Goal: Information Seeking & Learning: Learn about a topic

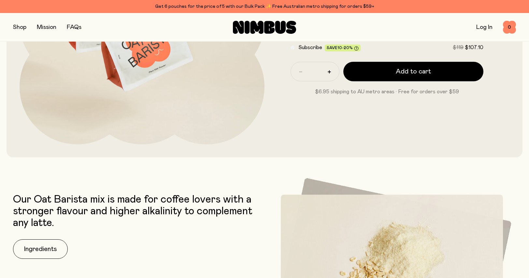
scroll to position [358, 0]
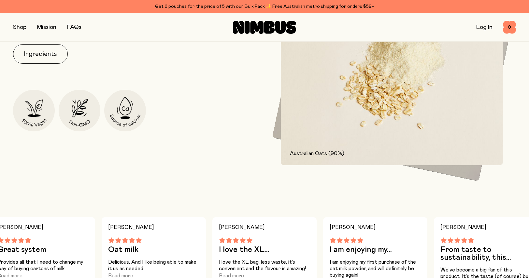
click at [47, 55] on button "Ingredients" at bounding box center [40, 54] width 55 height 20
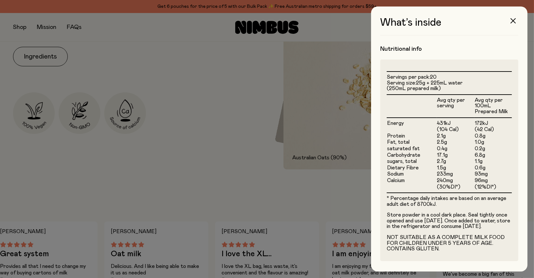
scroll to position [172, 0]
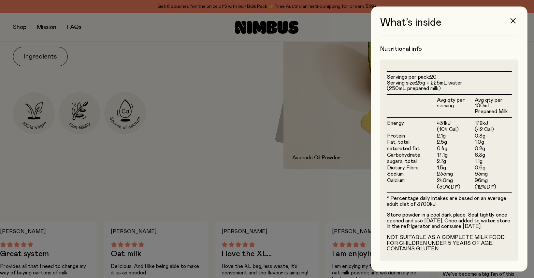
click at [515, 22] on icon "button" at bounding box center [512, 20] width 5 height 5
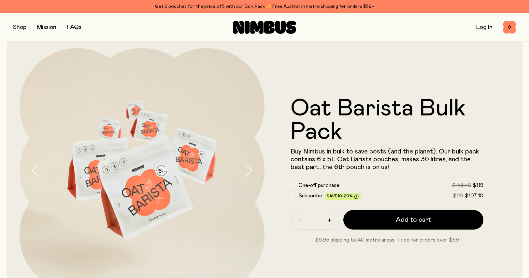
scroll to position [0, 0]
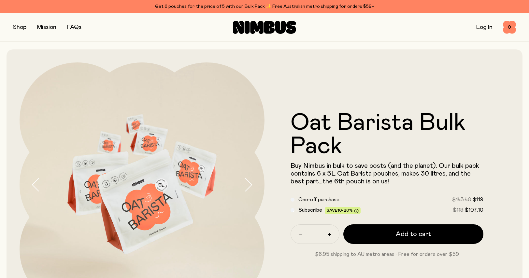
click at [276, 28] on icon at bounding box center [280, 27] width 11 height 13
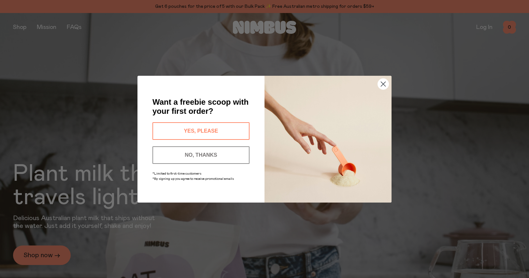
click at [204, 129] on button "YES, PLEASE" at bounding box center [200, 131] width 97 height 18
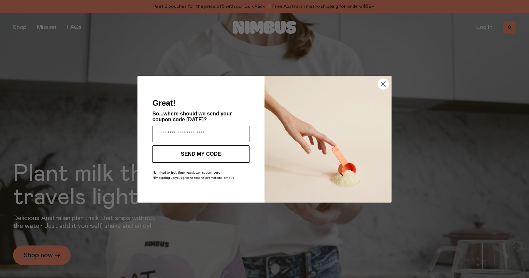
click at [204, 129] on input "Enter your email address" at bounding box center [200, 134] width 97 height 16
type input "**********"
click at [215, 152] on button "SEND MY CODE" at bounding box center [200, 155] width 97 height 18
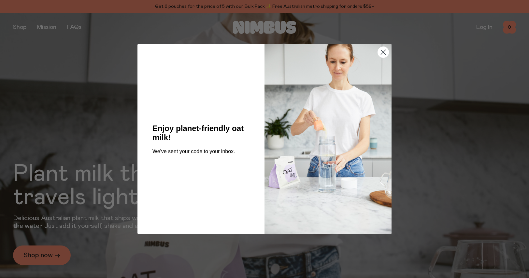
click at [383, 48] on circle "Close dialog" at bounding box center [383, 52] width 11 height 11
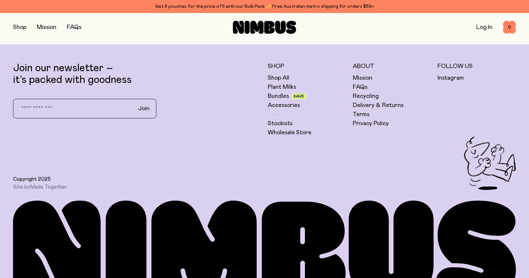
scroll to position [1986, 0]
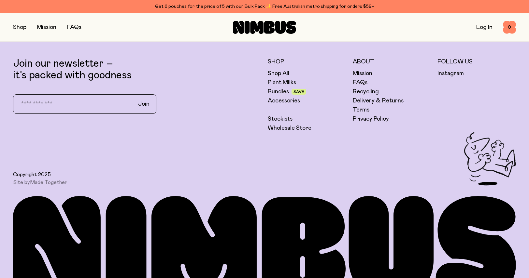
click at [277, 80] on link "Plant Milks" at bounding box center [282, 83] width 28 height 8
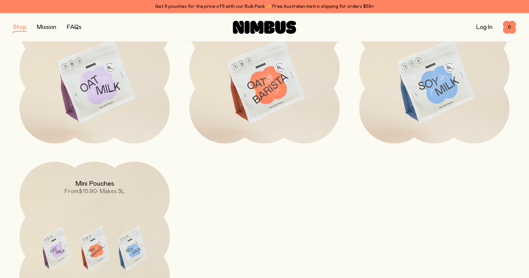
scroll to position [130, 0]
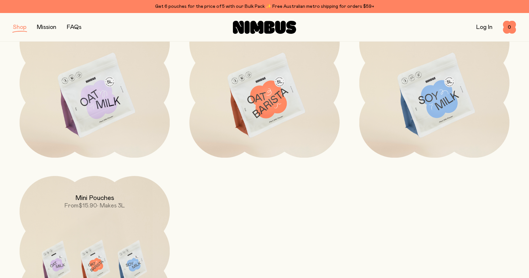
click at [418, 116] on img at bounding box center [434, 96] width 150 height 176
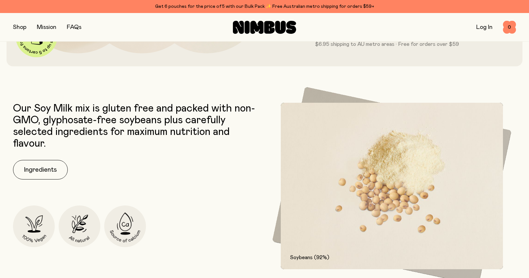
scroll to position [260, 0]
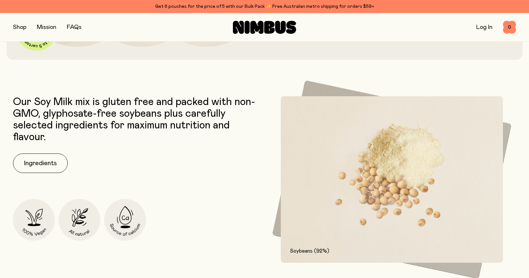
click at [35, 169] on button "Ingredients" at bounding box center [40, 164] width 55 height 20
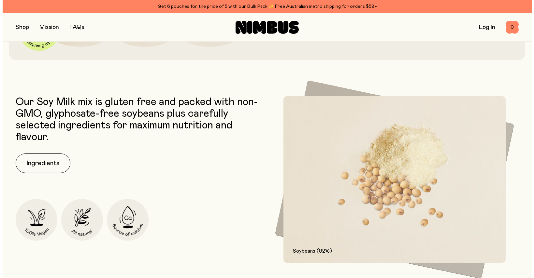
scroll to position [0, 0]
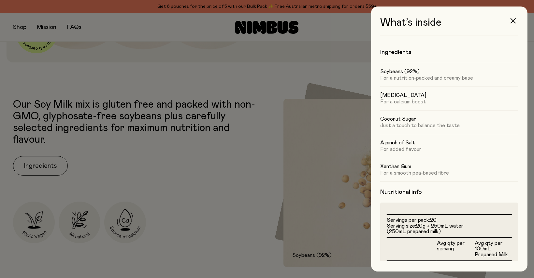
click at [184, 170] on div at bounding box center [267, 139] width 534 height 278
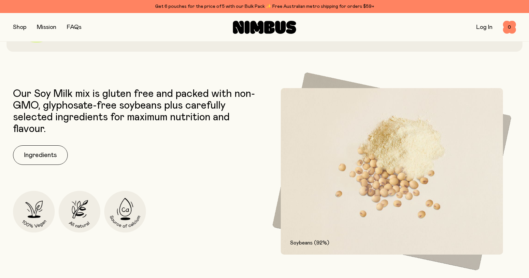
scroll to position [228, 0]
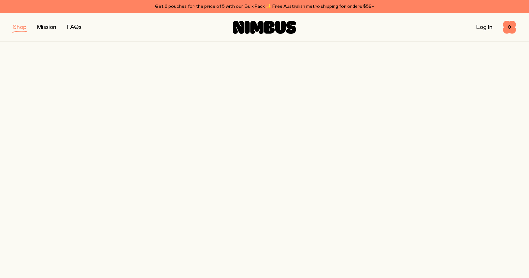
scroll to position [130, 0]
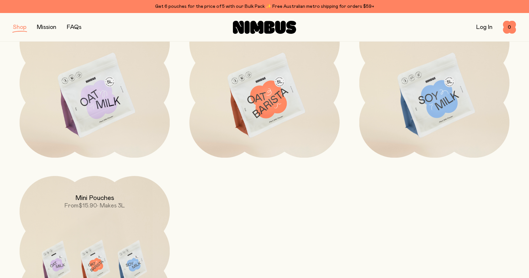
click at [276, 123] on img at bounding box center [264, 96] width 150 height 176
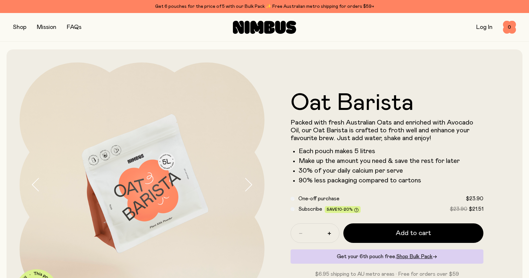
click at [19, 27] on button "button" at bounding box center [19, 27] width 13 height 9
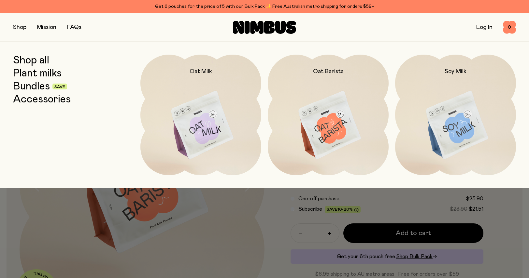
click at [21, 88] on link "Bundles" at bounding box center [31, 87] width 37 height 12
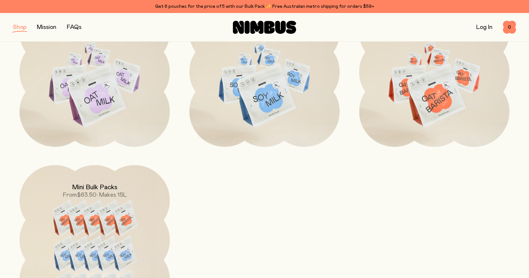
scroll to position [326, 0]
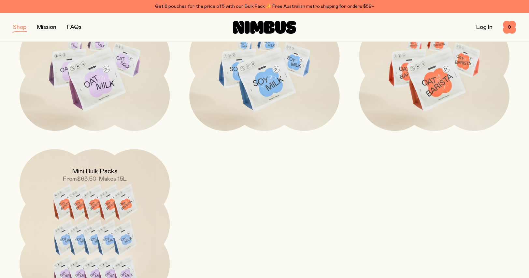
click at [103, 198] on img at bounding box center [95, 243] width 150 height 188
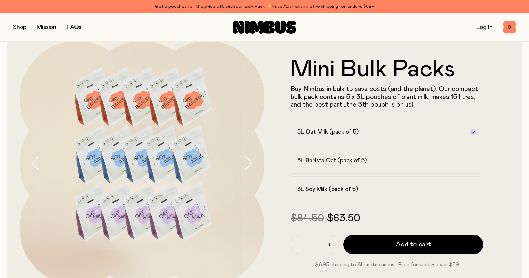
scroll to position [33, 0]
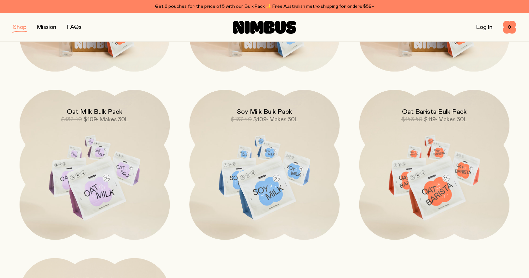
scroll to position [260, 0]
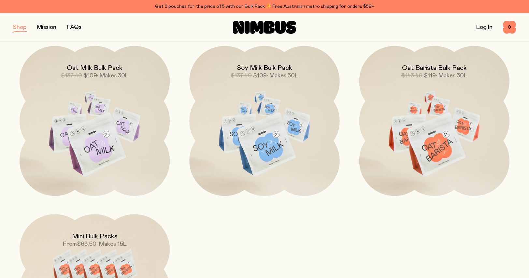
click at [441, 160] on img at bounding box center [434, 134] width 150 height 176
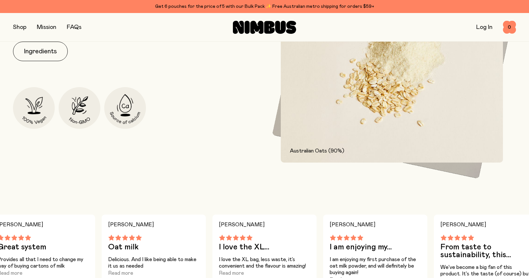
scroll to position [293, 0]
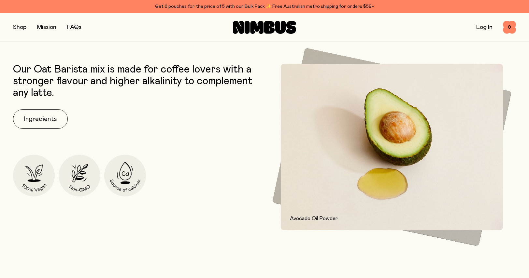
click at [48, 129] on div "Our Oat Barista mix is made for coffee lovers with a stronger flavour and highe…" at bounding box center [137, 147] width 248 height 167
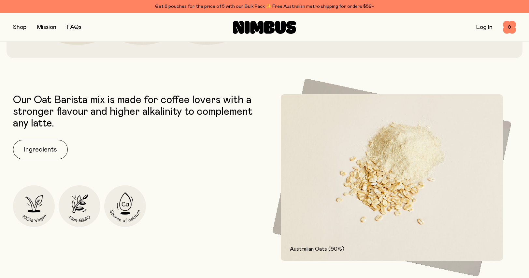
scroll to position [260, 0]
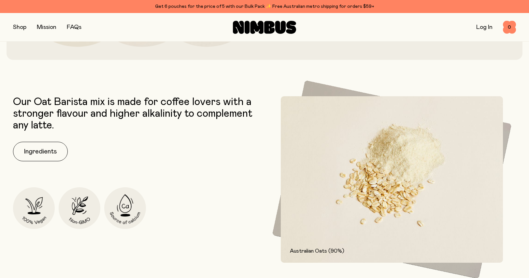
click at [21, 155] on button "Ingredients" at bounding box center [40, 152] width 55 height 20
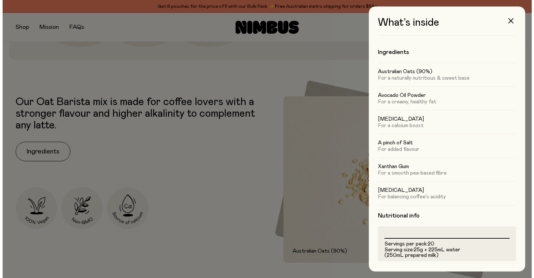
scroll to position [0, 0]
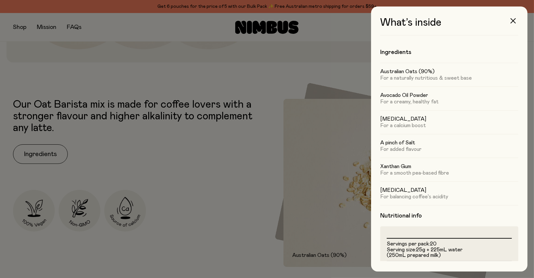
drag, startPoint x: 378, startPoint y: 118, endPoint x: 425, endPoint y: 118, distance: 46.6
click at [425, 118] on div "What’s inside Ingredients Australian Oats (90%) For a naturally nutritious & sw…" at bounding box center [449, 139] width 156 height 265
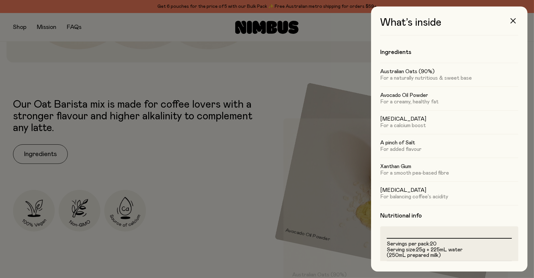
drag, startPoint x: 421, startPoint y: 120, endPoint x: 178, endPoint y: 261, distance: 280.4
click at [178, 261] on div at bounding box center [267, 139] width 534 height 278
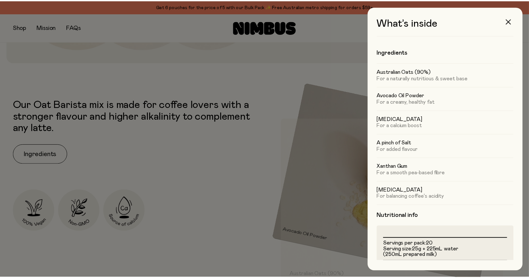
scroll to position [260, 0]
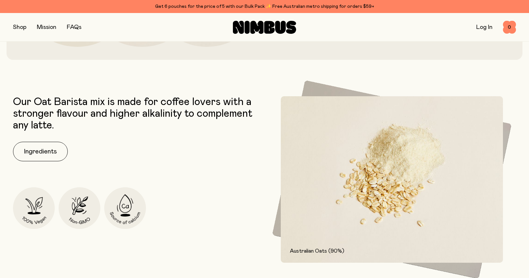
click at [42, 153] on button "Ingredients" at bounding box center [40, 152] width 55 height 20
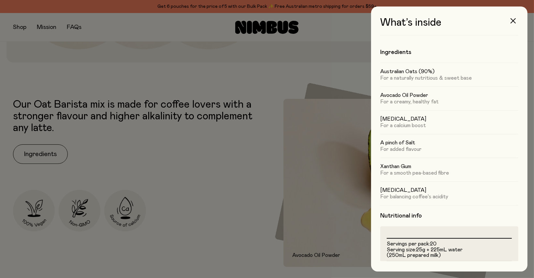
scroll to position [33, 0]
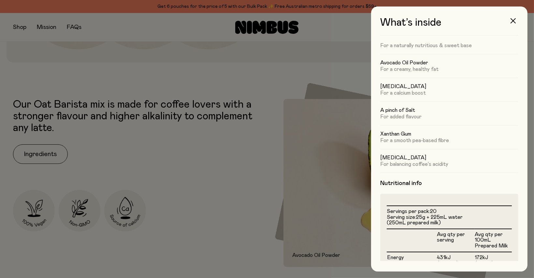
drag, startPoint x: 381, startPoint y: 87, endPoint x: 427, endPoint y: 87, distance: 46.6
click at [429, 88] on h5 "[MEDICAL_DATA]" at bounding box center [449, 86] width 138 height 7
drag, startPoint x: 381, startPoint y: 153, endPoint x: 425, endPoint y: 156, distance: 44.0
click at [425, 156] on div "What’s inside Ingredients Australian Oats (90%) For a naturally nutritious & sw…" at bounding box center [449, 139] width 156 height 265
click at [227, 157] on div at bounding box center [267, 139] width 534 height 278
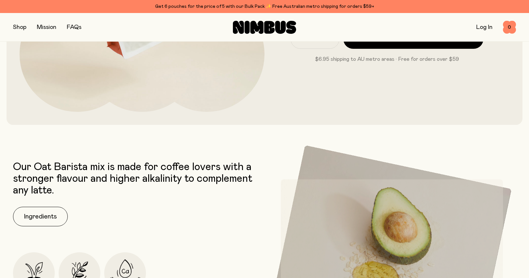
scroll to position [0, 0]
